Goal: Task Accomplishment & Management: Manage account settings

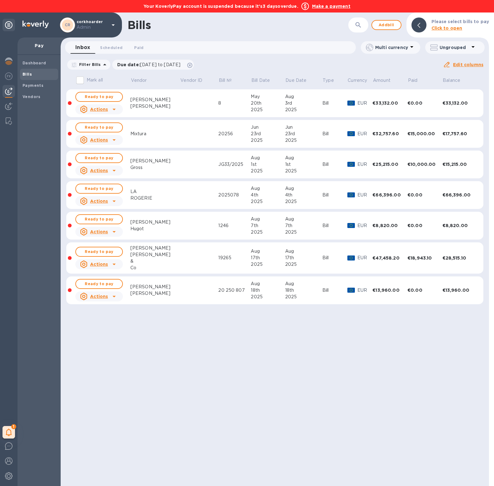
click at [209, 53] on div "Inbox 0 Scheduled 0 Paid 0" at bounding box center [212, 47] width 285 height 13
click at [335, 4] on b "Make a payment" at bounding box center [331, 6] width 38 height 5
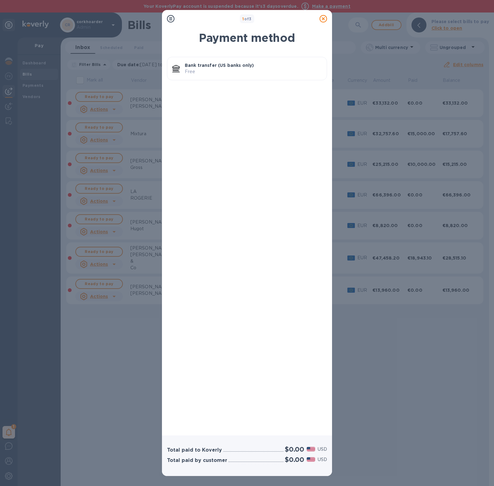
click at [252, 70] on p "Free" at bounding box center [253, 71] width 137 height 7
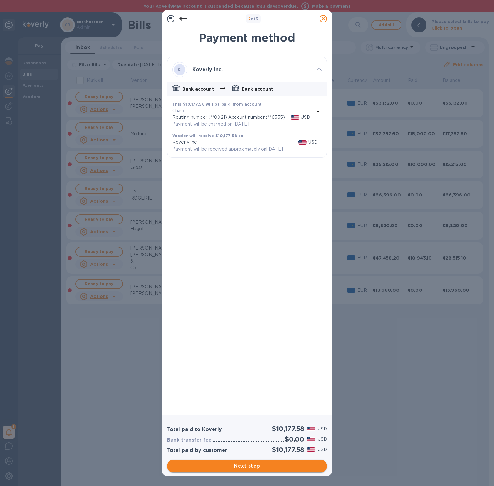
click at [290, 463] on span "Next step" at bounding box center [247, 467] width 150 height 8
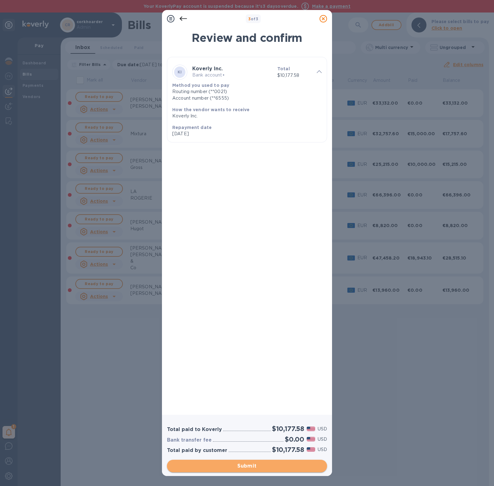
click at [290, 463] on span "Submit" at bounding box center [247, 467] width 150 height 8
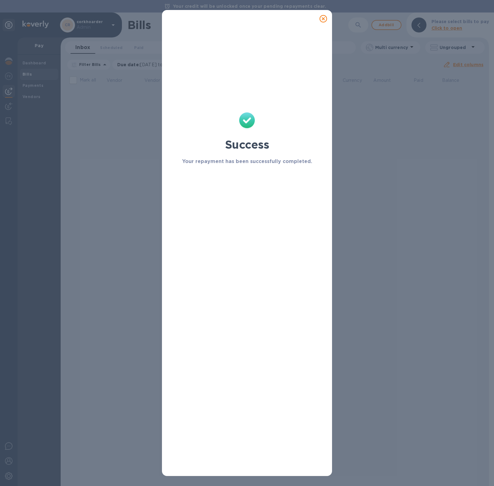
click at [324, 18] on icon at bounding box center [323, 19] width 8 height 8
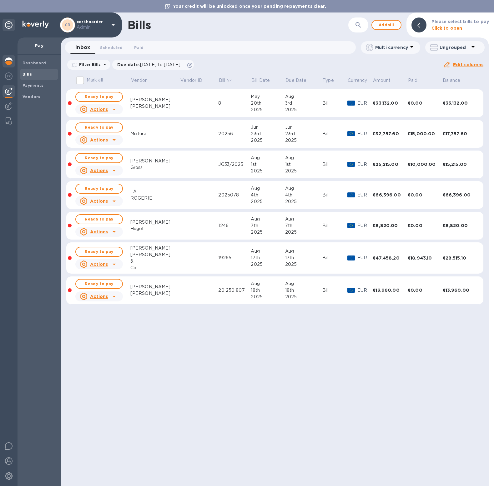
click at [9, 58] on img at bounding box center [9, 62] width 8 height 8
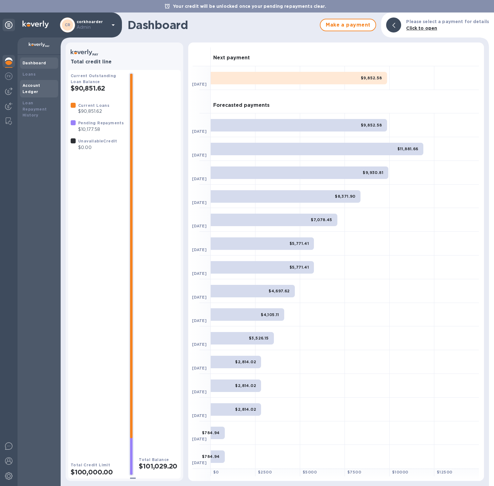
click at [44, 81] on div "Account Ledger" at bounding box center [39, 89] width 38 height 18
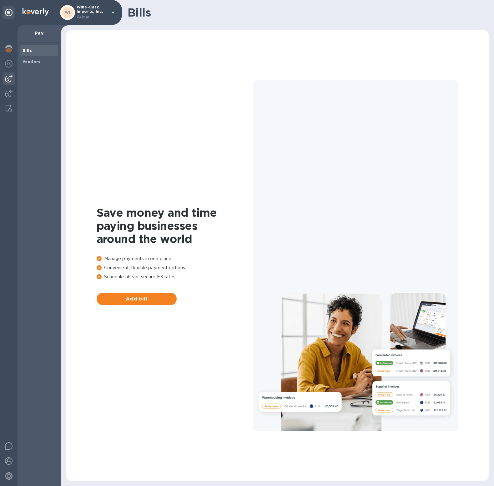
click at [228, 195] on div "Save money and time paying businesses around the world Manage payments in one p…" at bounding box center [277, 255] width 411 height 439
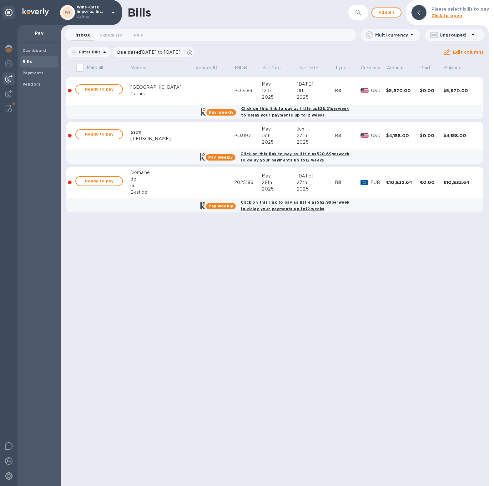
click at [234, 195] on td "2025196" at bounding box center [248, 183] width 28 height 32
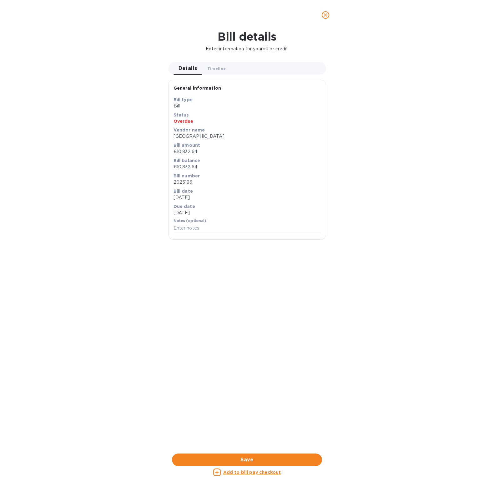
click at [325, 17] on icon "close" at bounding box center [325, 15] width 6 height 6
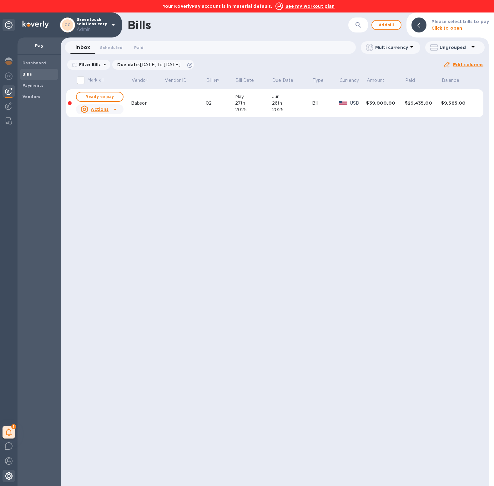
click at [7, 478] on img at bounding box center [9, 477] width 8 height 8
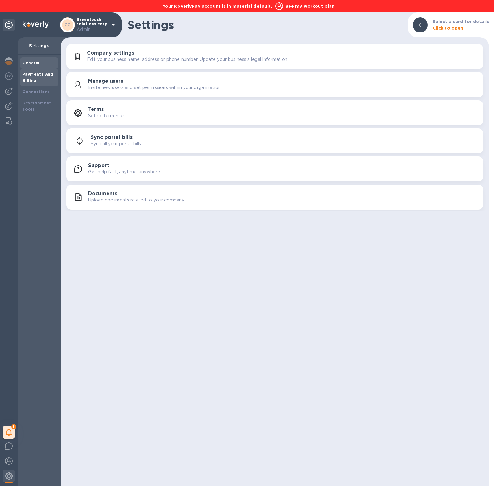
click at [36, 85] on div "Payments And Billing" at bounding box center [39, 78] width 38 height 18
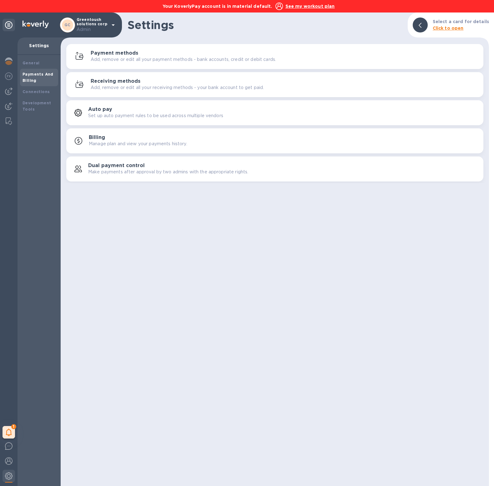
click at [159, 56] on p "Add, remove or edit all your payment methods - bank accounts, credit or debit c…" at bounding box center [183, 59] width 185 height 7
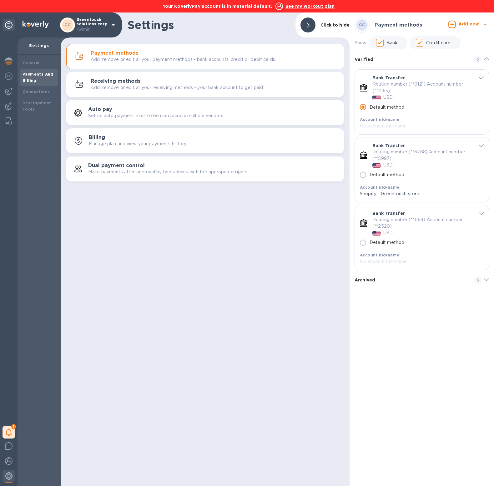
click at [475, 22] on b "Add new" at bounding box center [468, 23] width 21 height 5
click at [445, 47] on div "Bank account" at bounding box center [451, 52] width 34 height 10
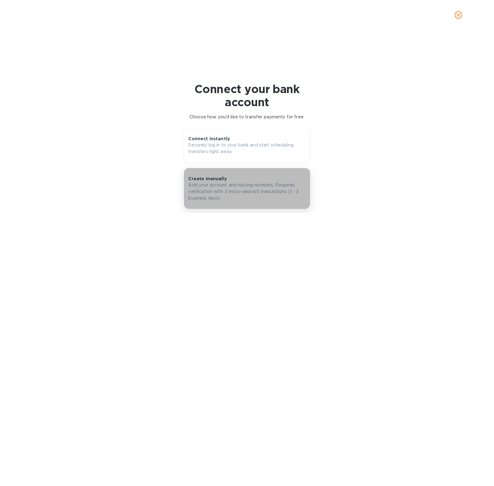
click at [212, 186] on p "Add your account and routing numbers. Requires verification with 2 micro-deposi…" at bounding box center [246, 192] width 117 height 20
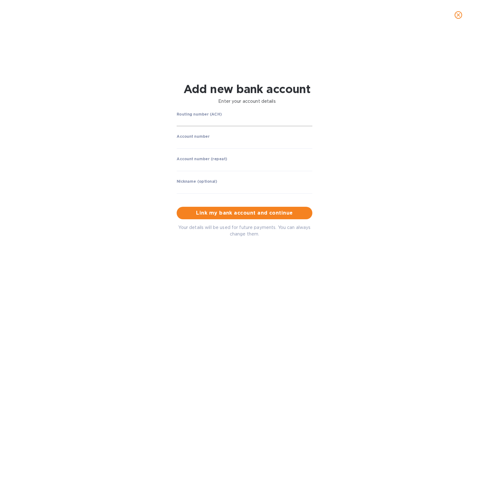
click at [201, 122] on input "string" at bounding box center [245, 121] width 136 height 9
type input "021000021"
click at [237, 146] on input "string" at bounding box center [245, 143] width 136 height 9
drag, startPoint x: 206, startPoint y: 145, endPoint x: 166, endPoint y: 142, distance: 40.1
click at [166, 142] on div "Routing number (ACH) JPMORGAN CHASE BANK, NA Account number ​ Account number (r…" at bounding box center [247, 174] width 318 height 133
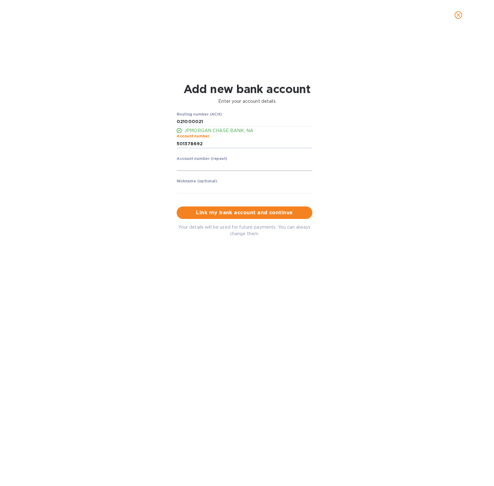
type input "501378692"
click at [185, 167] on input "string" at bounding box center [245, 166] width 136 height 9
drag, startPoint x: 205, startPoint y: 143, endPoint x: 175, endPoint y: 143, distance: 30.0
click at [174, 143] on div "Routing number (ACH) JPMORGAN CHASE BANK, NA Account number ​ Account number (r…" at bounding box center [244, 157] width 141 height 94
click at [185, 167] on input "string" at bounding box center [245, 166] width 136 height 9
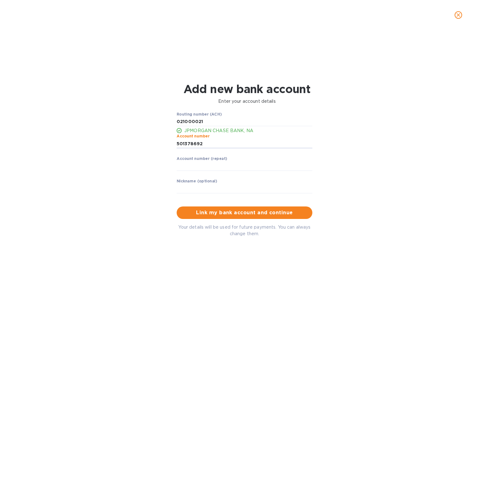
drag, startPoint x: 210, startPoint y: 143, endPoint x: 163, endPoint y: 142, distance: 47.2
click at [163, 142] on div "Routing number (ACH) JPMORGAN CHASE BANK, NA Account number ​ Account number (r…" at bounding box center [247, 174] width 318 height 133
click at [193, 171] on div "Account number (repeat) ​" at bounding box center [245, 168] width 136 height 23
click at [193, 165] on input "string" at bounding box center [245, 166] width 136 height 9
paste input "501378692"
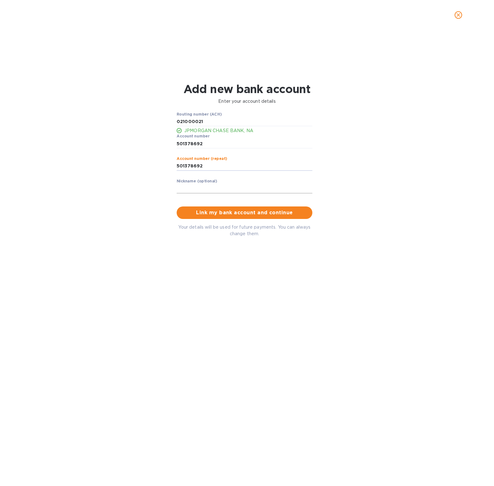
type input "501378692"
click at [205, 188] on input "text" at bounding box center [245, 188] width 136 height 9
type input "Chase bank manual connect"
click at [217, 218] on button "Link my bank account and continue" at bounding box center [245, 213] width 136 height 13
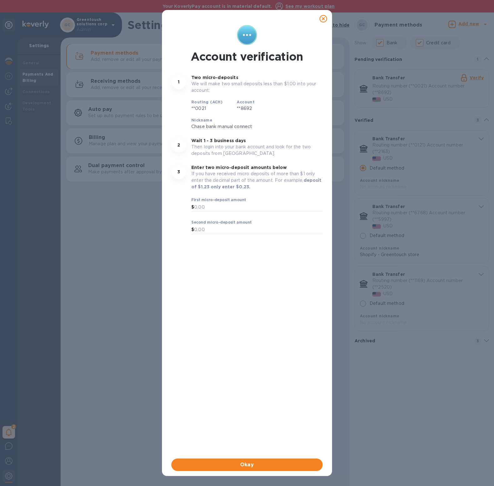
click at [324, 19] on icon at bounding box center [323, 19] width 8 height 8
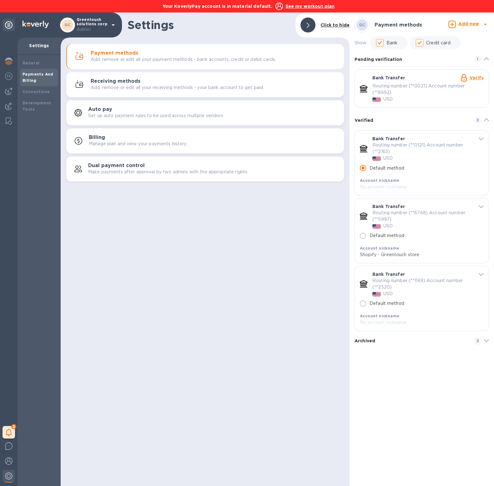
click at [429, 101] on div "Routing number (**0021) Account number (**8692) USD" at bounding box center [427, 93] width 111 height 20
click at [12, 59] on img at bounding box center [9, 62] width 8 height 8
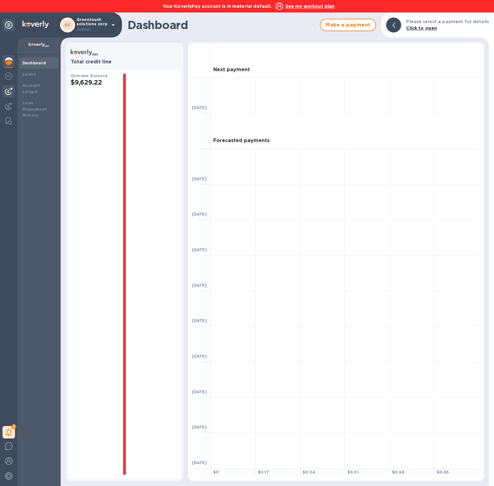
click at [11, 90] on img at bounding box center [9, 92] width 8 height 8
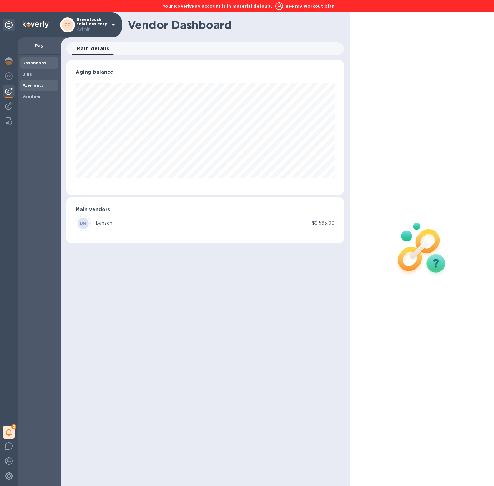
scroll to position [135, 278]
click at [42, 82] on div "Payments" at bounding box center [39, 85] width 38 height 11
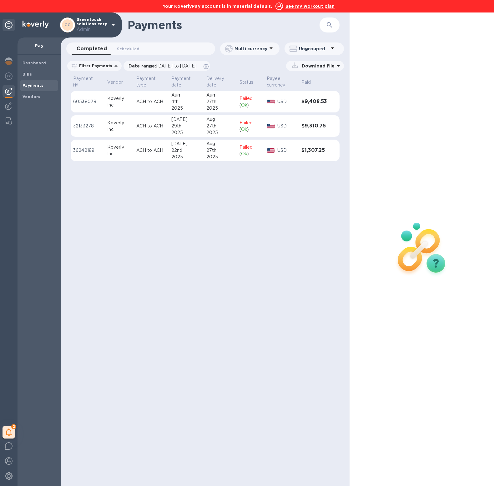
click at [193, 103] on div "4th" at bounding box center [186, 101] width 30 height 7
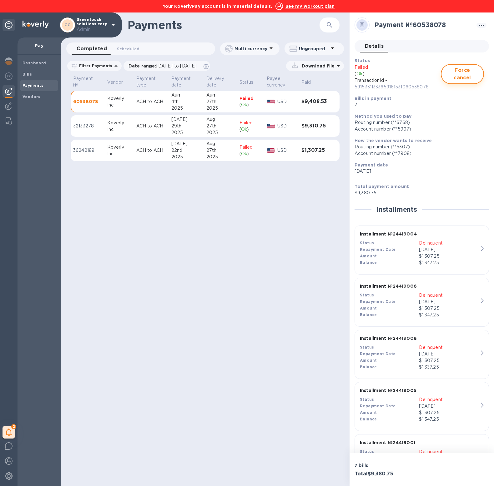
click at [465, 73] on span "Force cancel" at bounding box center [462, 74] width 32 height 15
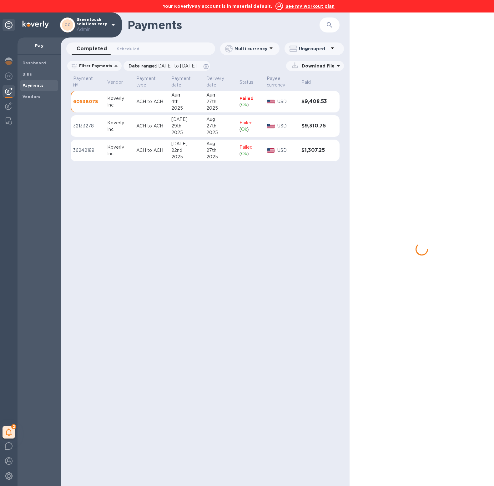
click at [154, 128] on p "ACH to ACH" at bounding box center [151, 126] width 30 height 7
click at [463, 77] on div at bounding box center [421, 250] width 144 height 474
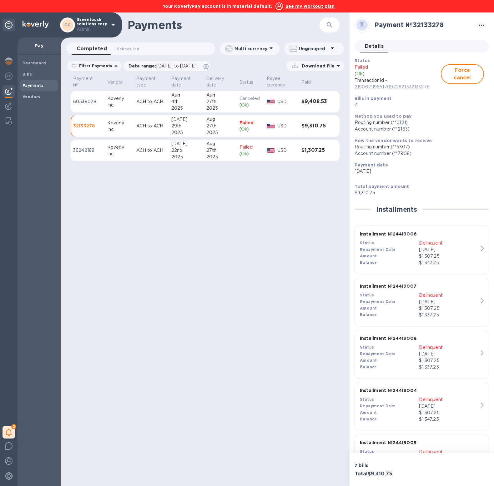
click at [193, 138] on table "Payment № Vendor Payment type Payment date Delivery date Status Payee currency …" at bounding box center [205, 120] width 269 height 93
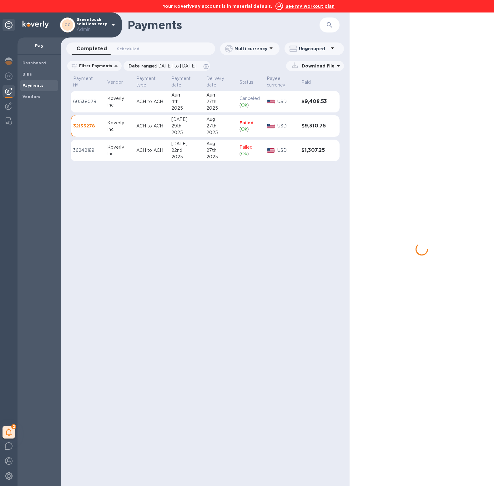
click at [193, 151] on div "22nd" at bounding box center [186, 150] width 30 height 7
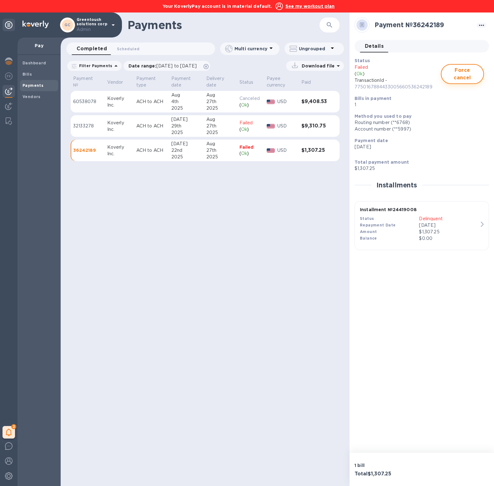
click at [456, 77] on span "Force cancel" at bounding box center [462, 74] width 32 height 15
click at [41, 73] on span "Bills" at bounding box center [39, 74] width 33 height 6
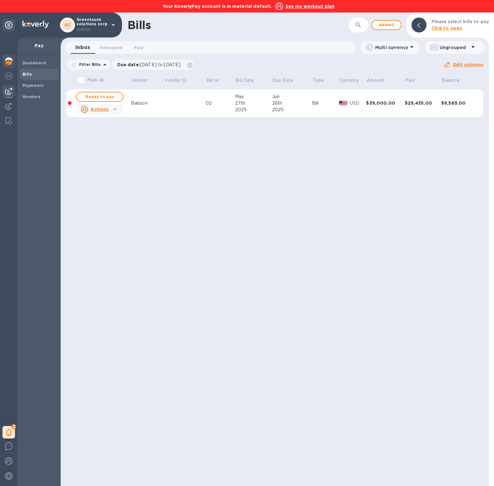
click at [10, 64] on img at bounding box center [9, 62] width 8 height 8
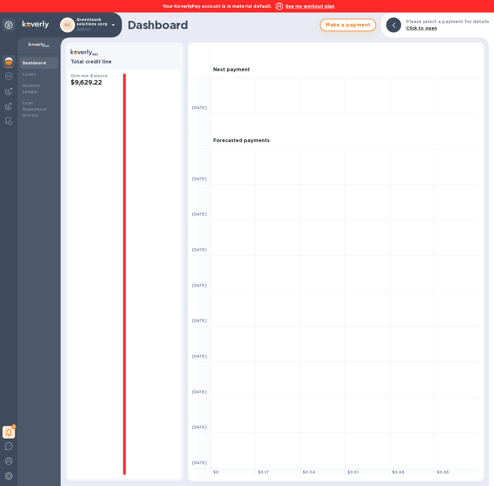
click at [340, 25] on span "Make a payment" at bounding box center [347, 25] width 45 height 8
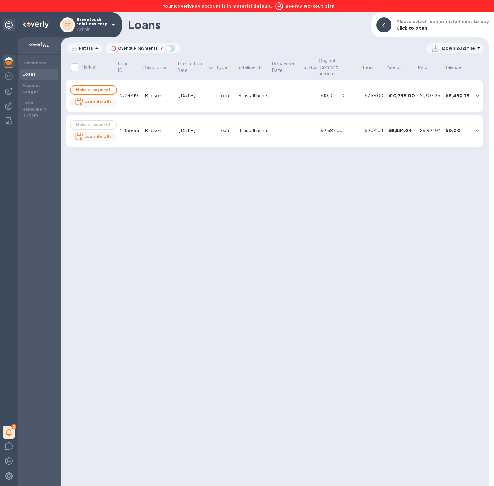
click at [229, 128] on td "Loan" at bounding box center [226, 131] width 20 height 33
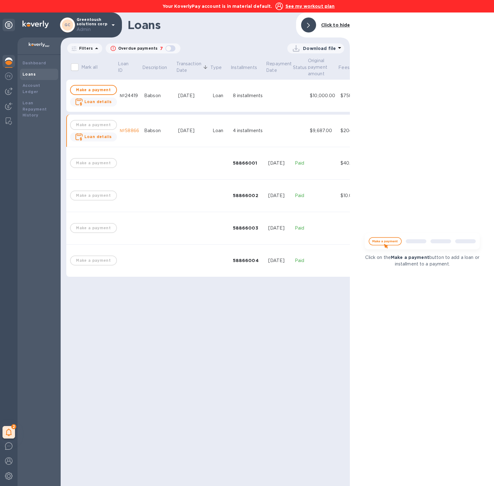
click at [230, 128] on td "4 installments" at bounding box center [247, 131] width 35 height 33
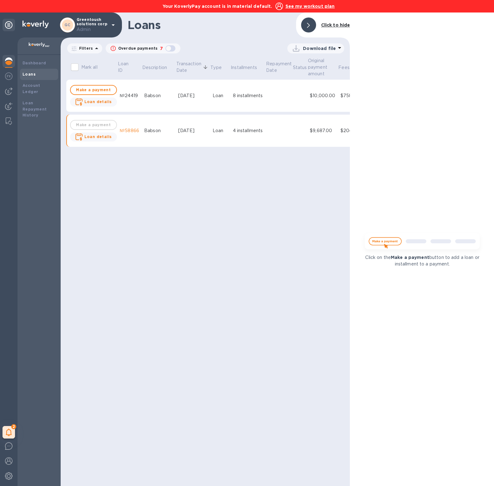
click at [230, 96] on td "8 installments" at bounding box center [247, 96] width 35 height 33
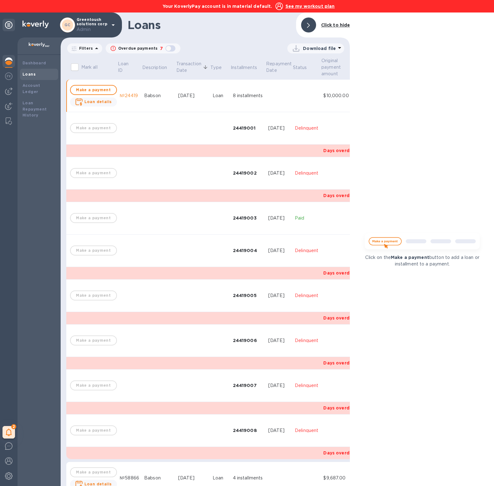
click at [309, 22] on span at bounding box center [308, 25] width 3 height 6
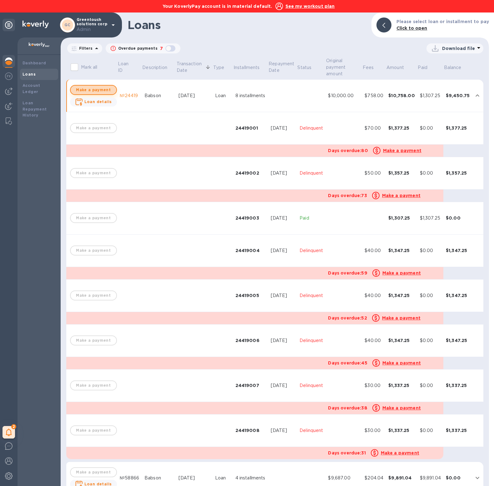
click at [104, 89] on span "Make a payment" at bounding box center [94, 90] width 36 height 8
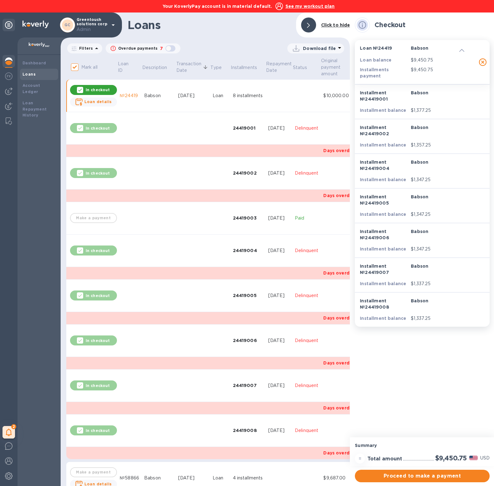
scroll to position [20, 0]
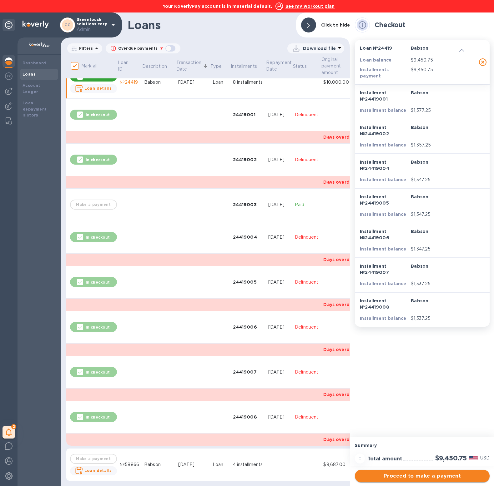
click at [418, 475] on span "Proceed to make a payment" at bounding box center [422, 477] width 125 height 8
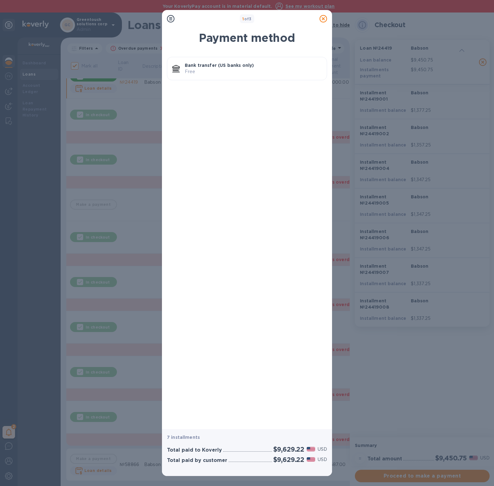
click at [245, 69] on p "Free" at bounding box center [253, 71] width 137 height 7
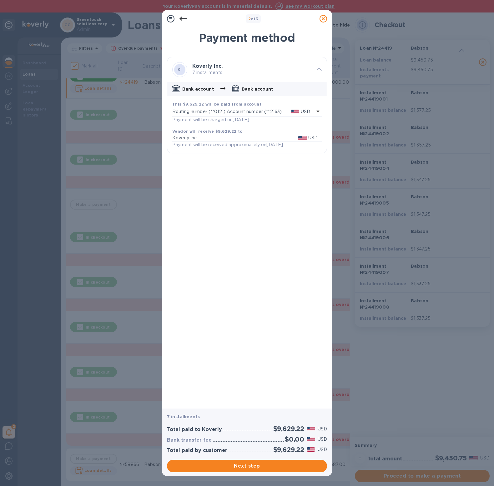
click at [319, 111] on icon at bounding box center [317, 112] width 3 height 2
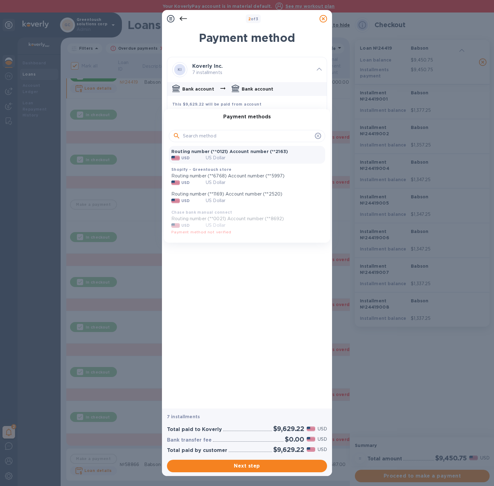
click at [322, 20] on div at bounding box center [247, 243] width 494 height 486
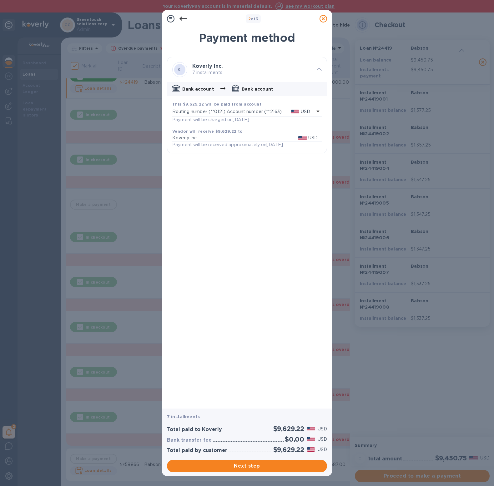
click at [322, 20] on icon at bounding box center [323, 19] width 8 height 8
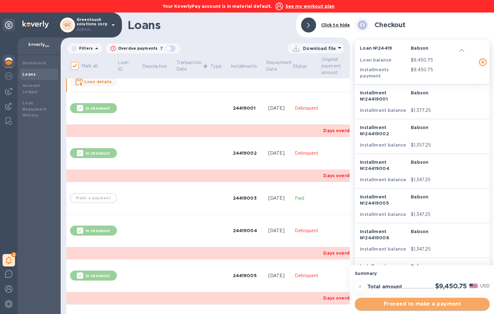
click at [398, 305] on span "Proceed to make a payment" at bounding box center [422, 304] width 125 height 8
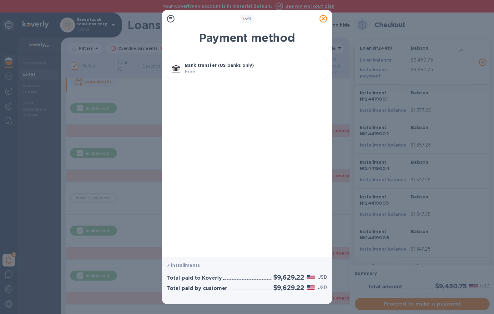
click at [263, 76] on div "Bank transfer (US banks only) Free" at bounding box center [253, 69] width 142 height 18
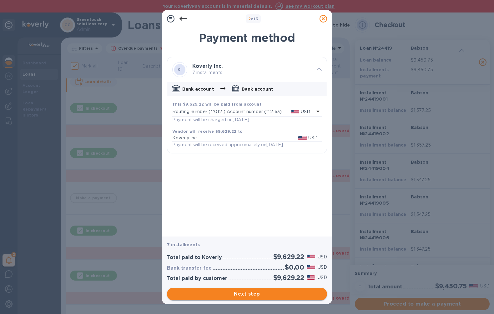
click at [274, 293] on span "Next step" at bounding box center [247, 294] width 150 height 8
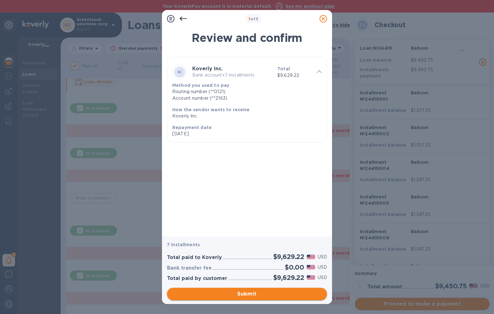
click at [274, 293] on span "Submit" at bounding box center [247, 294] width 150 height 8
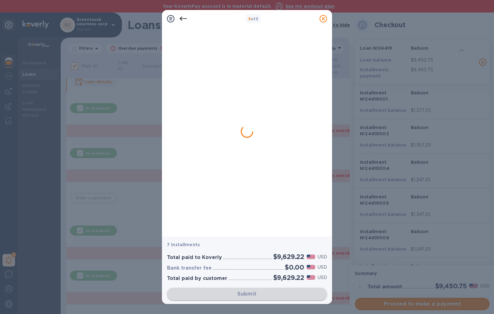
checkbox input "false"
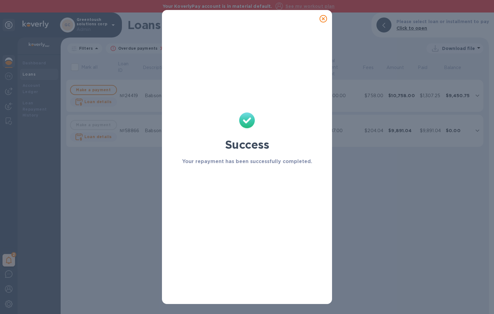
click at [274, 293] on div "Success Your repayment has been successfully completed." at bounding box center [247, 167] width 160 height 272
click at [321, 21] on icon at bounding box center [323, 19] width 8 height 8
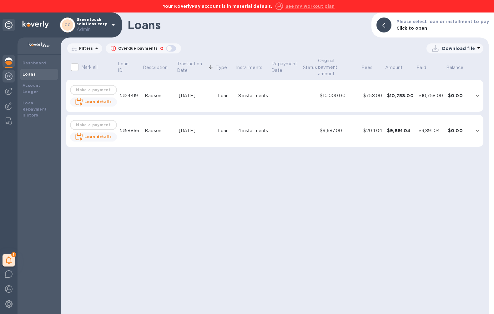
click at [10, 76] on img at bounding box center [9, 77] width 8 height 8
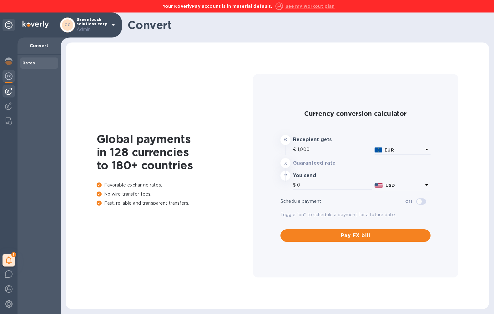
click at [9, 87] on div at bounding box center [9, 91] width 13 height 13
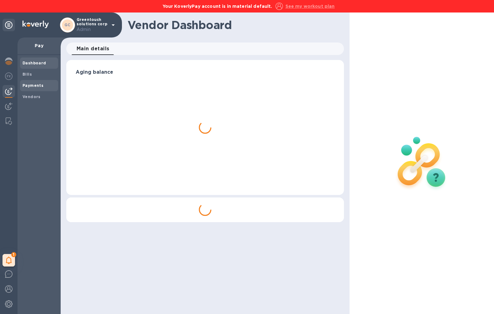
click at [24, 83] on span "Payments" at bounding box center [33, 86] width 21 height 6
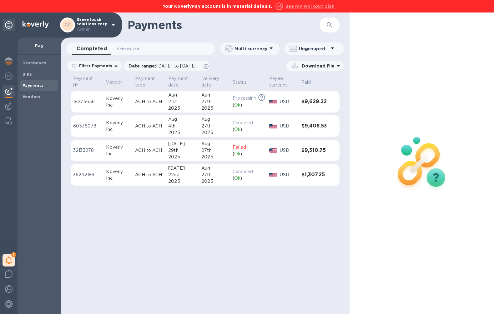
click at [233, 103] on div "( Ok )" at bounding box center [248, 105] width 31 height 7
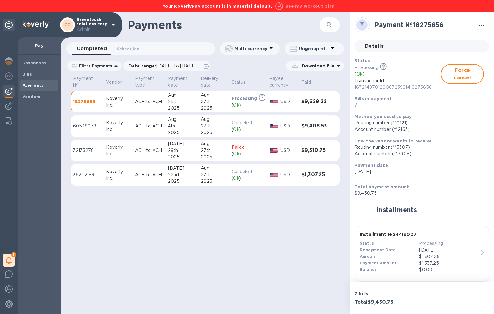
click at [478, 23] on icon "button" at bounding box center [482, 26] width 8 height 8
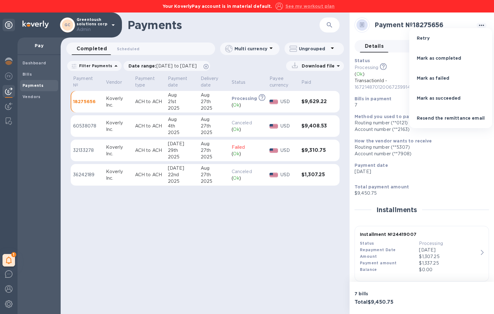
click at [373, 96] on div at bounding box center [247, 157] width 494 height 314
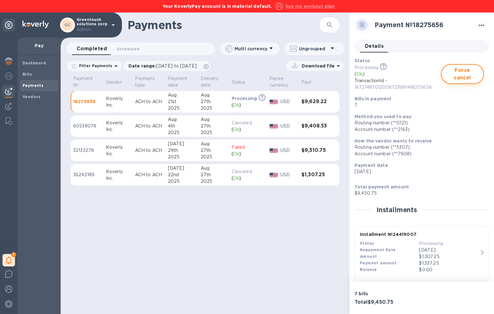
click at [455, 77] on span "Force cancel" at bounding box center [462, 74] width 32 height 15
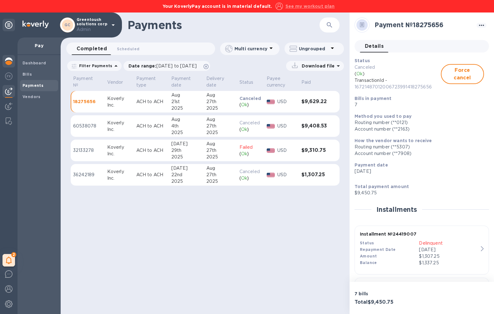
click at [8, 64] on img at bounding box center [9, 62] width 8 height 8
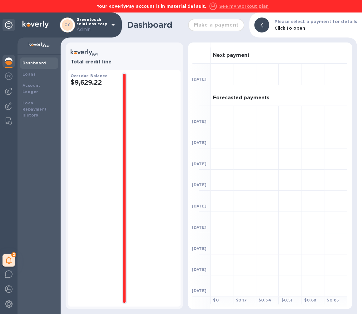
click at [257, 4] on u "See my workout plan" at bounding box center [243, 6] width 49 height 5
click at [34, 65] on b "Dashboard" at bounding box center [35, 63] width 24 height 5
click at [33, 76] on b "Loans" at bounding box center [29, 74] width 13 height 5
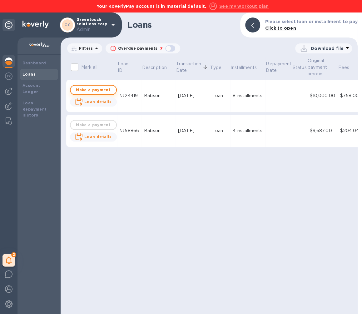
click at [101, 89] on span "Make a payment" at bounding box center [94, 90] width 36 height 8
checkbox input "true"
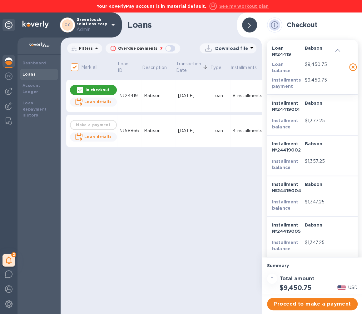
scroll to position [128, 0]
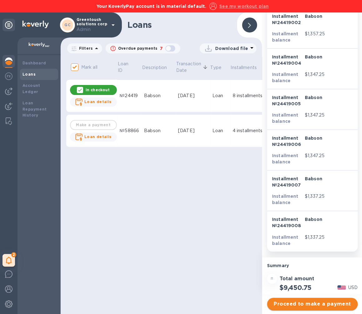
click at [320, 303] on span "Proceed to make a payment" at bounding box center [312, 304] width 81 height 8
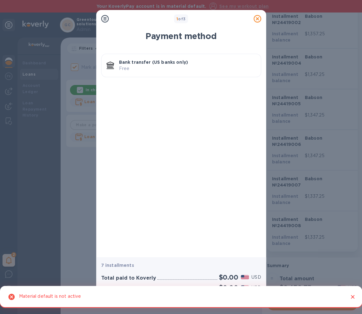
click at [236, 173] on div "Payment method Bank transfer (US banks only) Free" at bounding box center [181, 140] width 170 height 233
click at [352, 296] on icon "Close" at bounding box center [353, 297] width 6 height 6
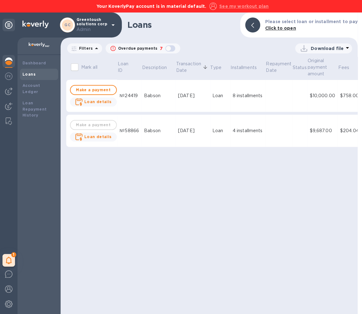
click at [3, 61] on div at bounding box center [9, 62] width 13 height 14
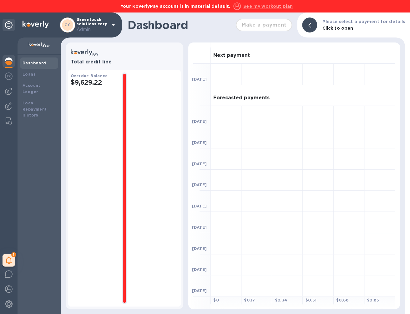
click at [232, 11] on div "Your KoverlyPay account is in material default. See my workout plan" at bounding box center [205, 6] width 410 height 13
click at [34, 66] on div "Dashboard" at bounding box center [39, 63] width 33 height 6
click at [8, 65] on div at bounding box center [9, 62] width 13 height 14
click at [27, 78] on div "Loans" at bounding box center [39, 74] width 38 height 11
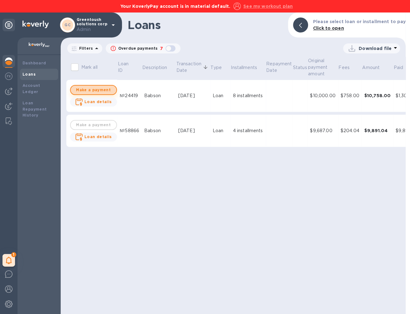
click at [108, 88] on span "Make a payment" at bounding box center [94, 90] width 36 height 8
checkbox input "true"
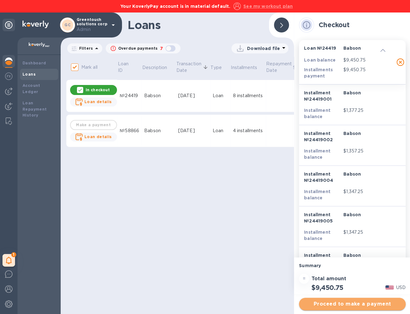
click at [354, 303] on span "Proceed to make a payment" at bounding box center [352, 304] width 97 height 8
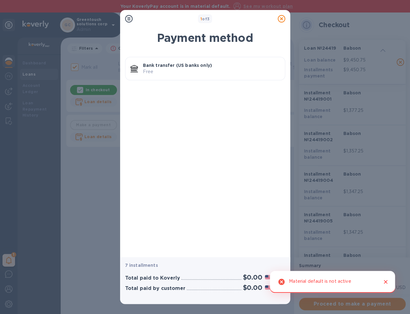
click at [218, 71] on p "Free" at bounding box center [211, 71] width 137 height 7
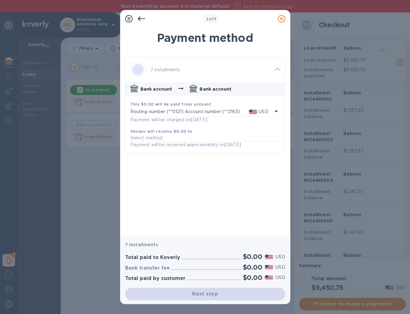
click at [283, 20] on icon at bounding box center [282, 19] width 8 height 8
